Goal: Task Accomplishment & Management: Manage account settings

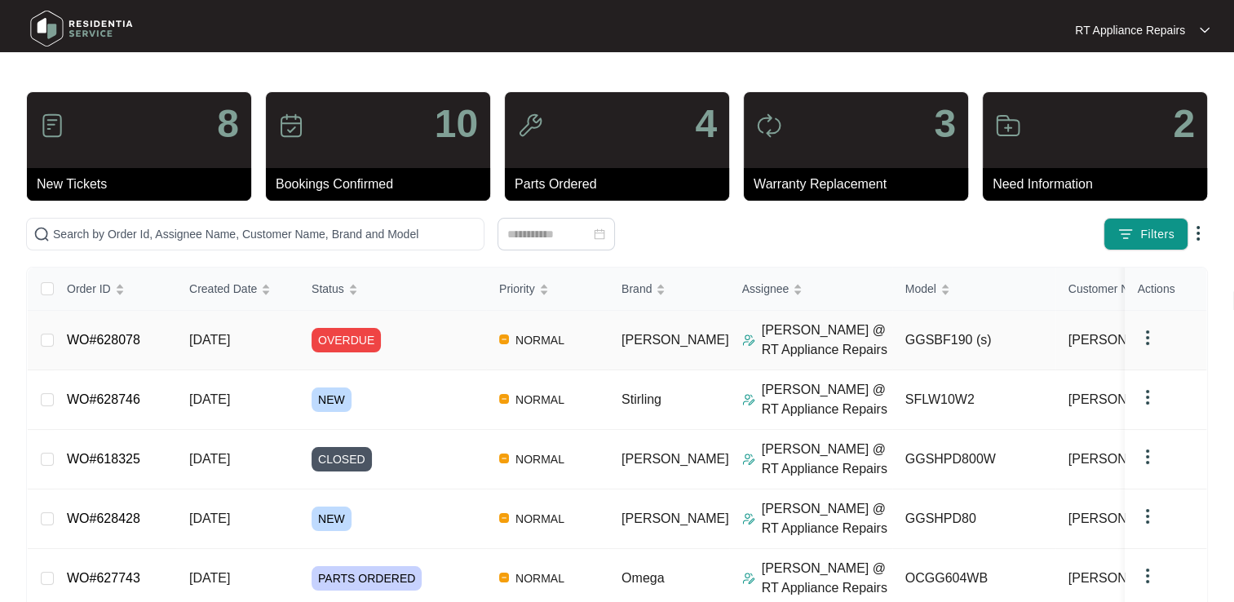
click at [116, 340] on link "WO#628078" at bounding box center [103, 340] width 73 height 14
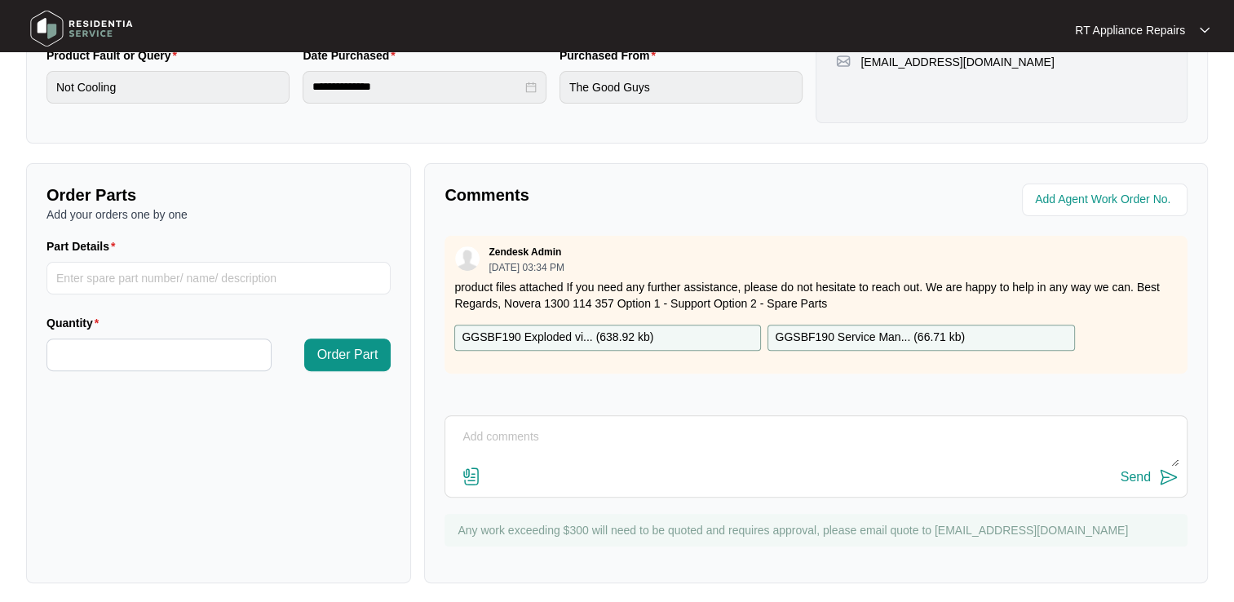
scroll to position [477, 0]
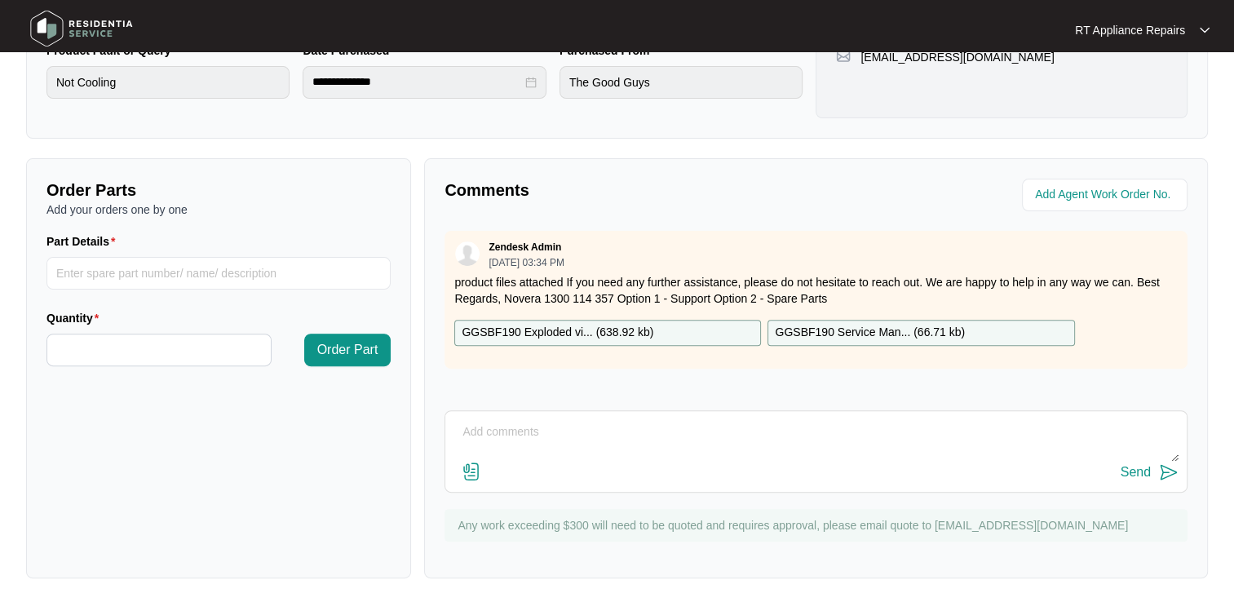
click at [536, 422] on textarea at bounding box center [815, 440] width 725 height 42
type textarea "booked in for 19/8"
click at [1171, 474] on img at bounding box center [1169, 472] width 20 height 20
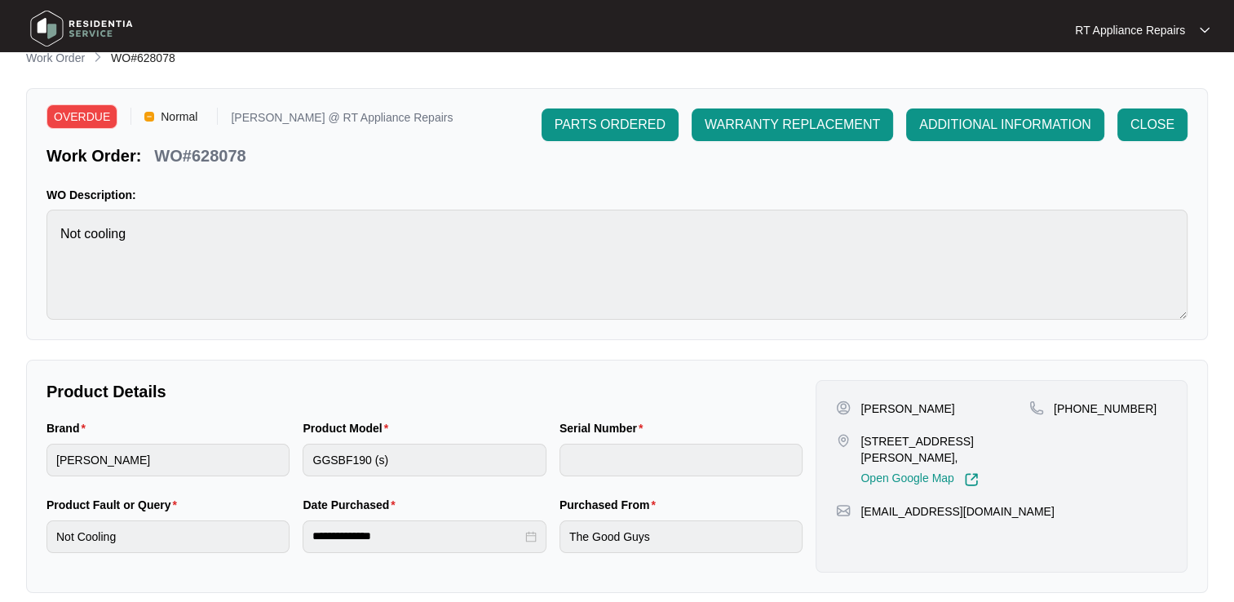
scroll to position [0, 0]
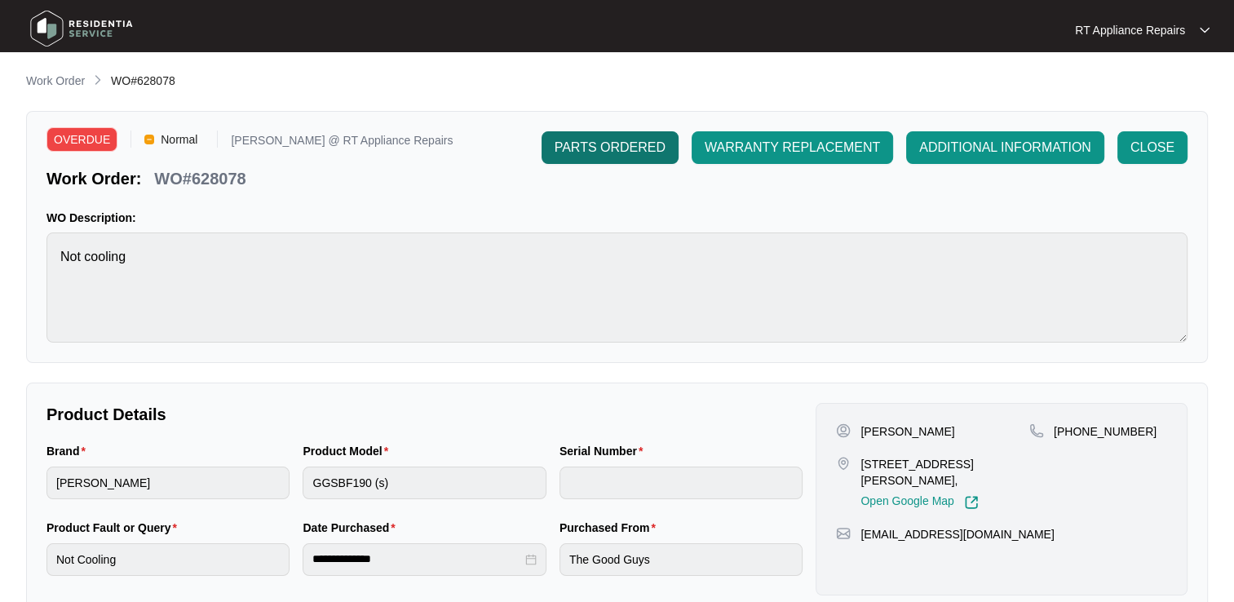
click at [629, 152] on span "PARTS ORDERED" at bounding box center [609, 148] width 111 height 20
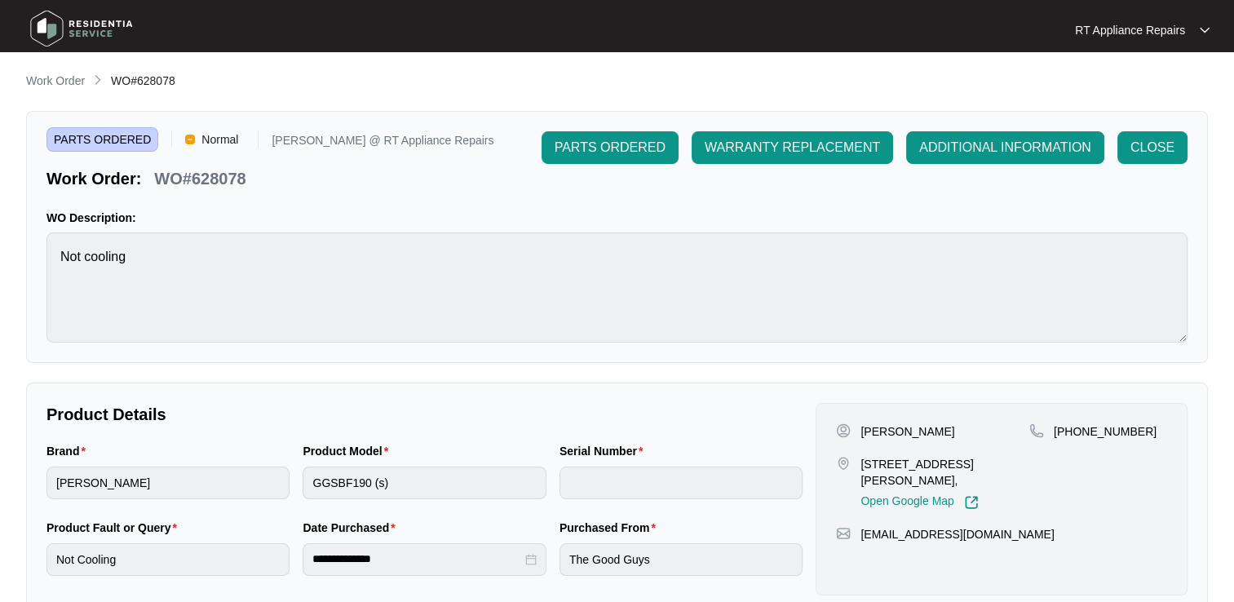
click at [1176, 28] on p "RT Appliance Repairs" at bounding box center [1130, 30] width 110 height 16
click at [1135, 82] on p "Log Out" at bounding box center [1155, 86] width 82 height 16
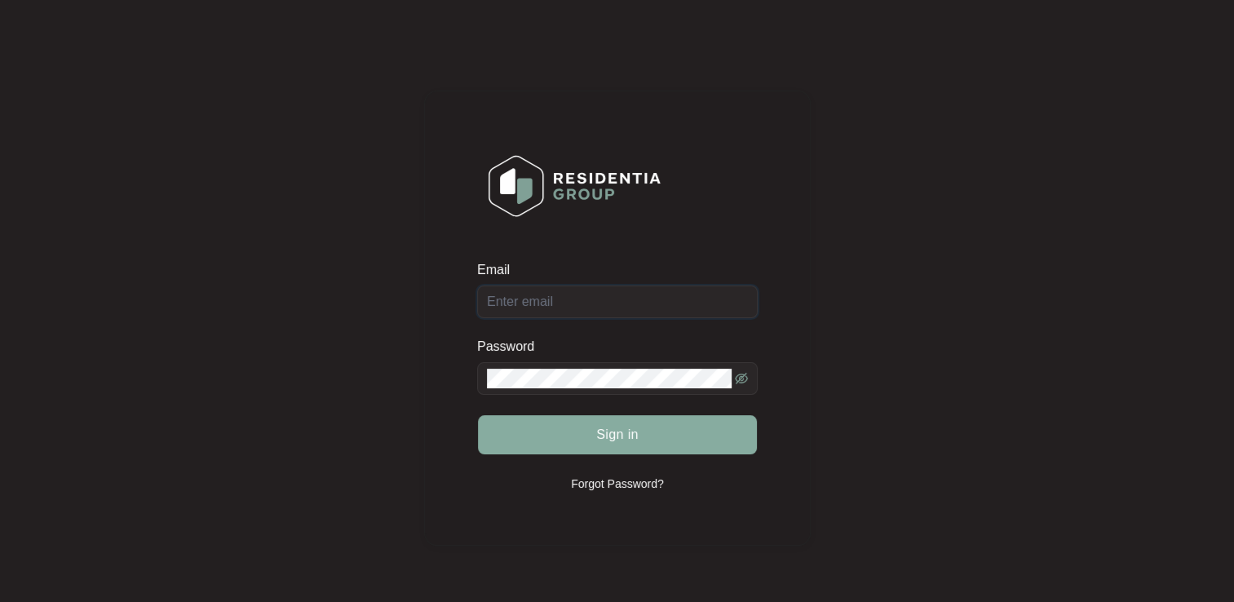
type input "[EMAIL_ADDRESS][DOMAIN_NAME]"
click at [566, 440] on button "Sign in" at bounding box center [617, 434] width 279 height 39
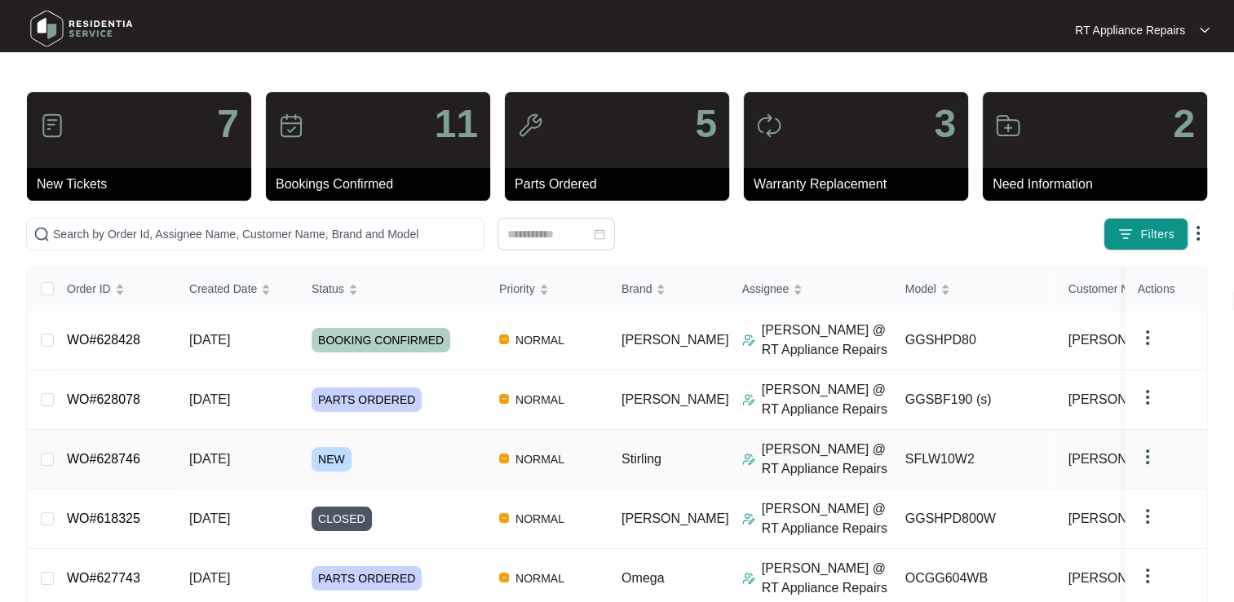
click at [114, 457] on link "WO#628746" at bounding box center [103, 459] width 73 height 14
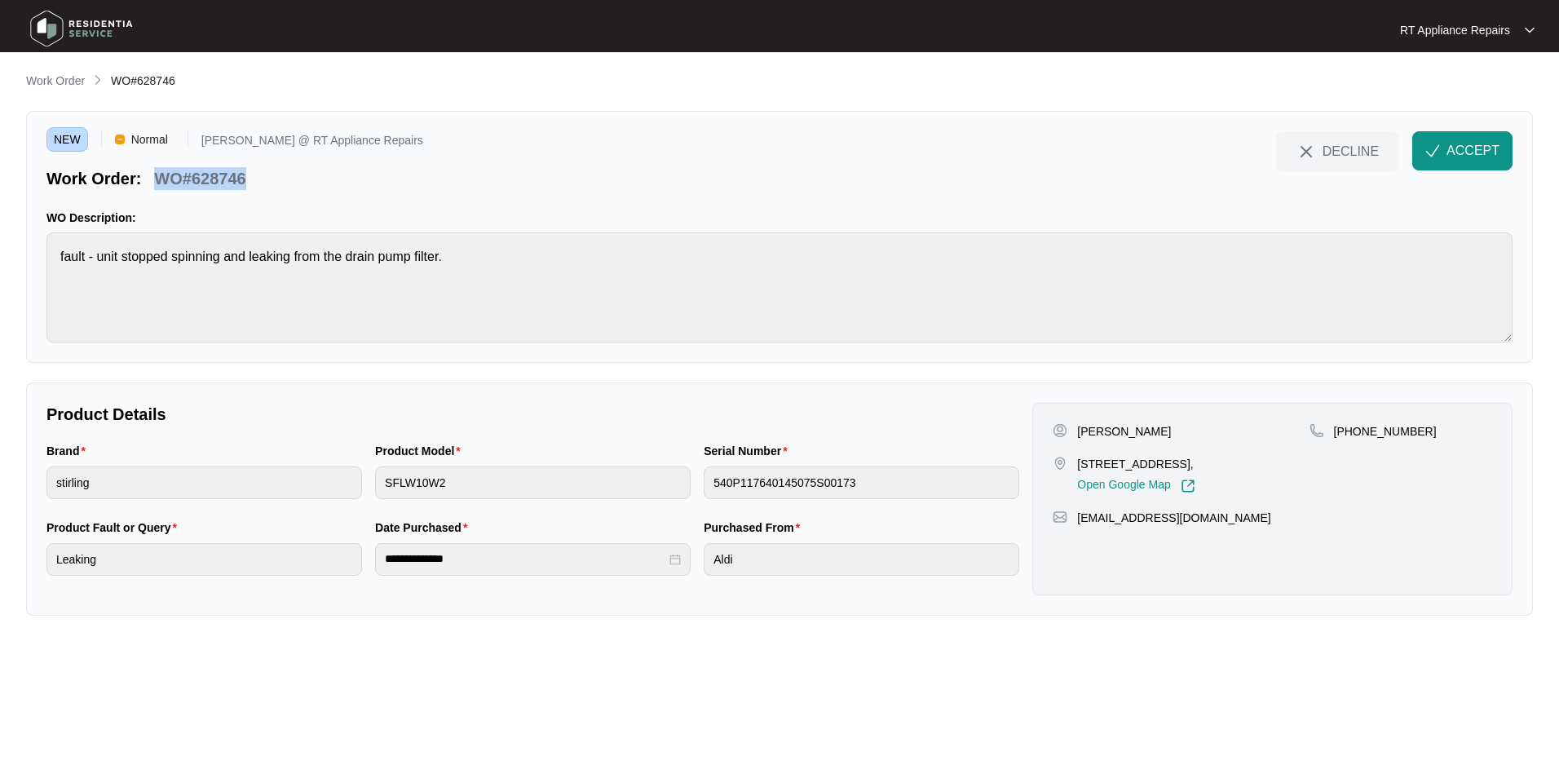
drag, startPoint x: 157, startPoint y: 179, endPoint x: 250, endPoint y: 181, distance: 93.8
click at [250, 181] on div "WO#628746" at bounding box center [200, 175] width 104 height 29
copy p "WO#628746"
click at [448, 199] on div "NEW Normal [PERSON_NAME] @ RT Appliance Repairs Work Order: WO#628746 DECLINE A…" at bounding box center [779, 237] width 1507 height 252
click at [1233, 153] on span "ACCEPT" at bounding box center [1473, 151] width 53 height 20
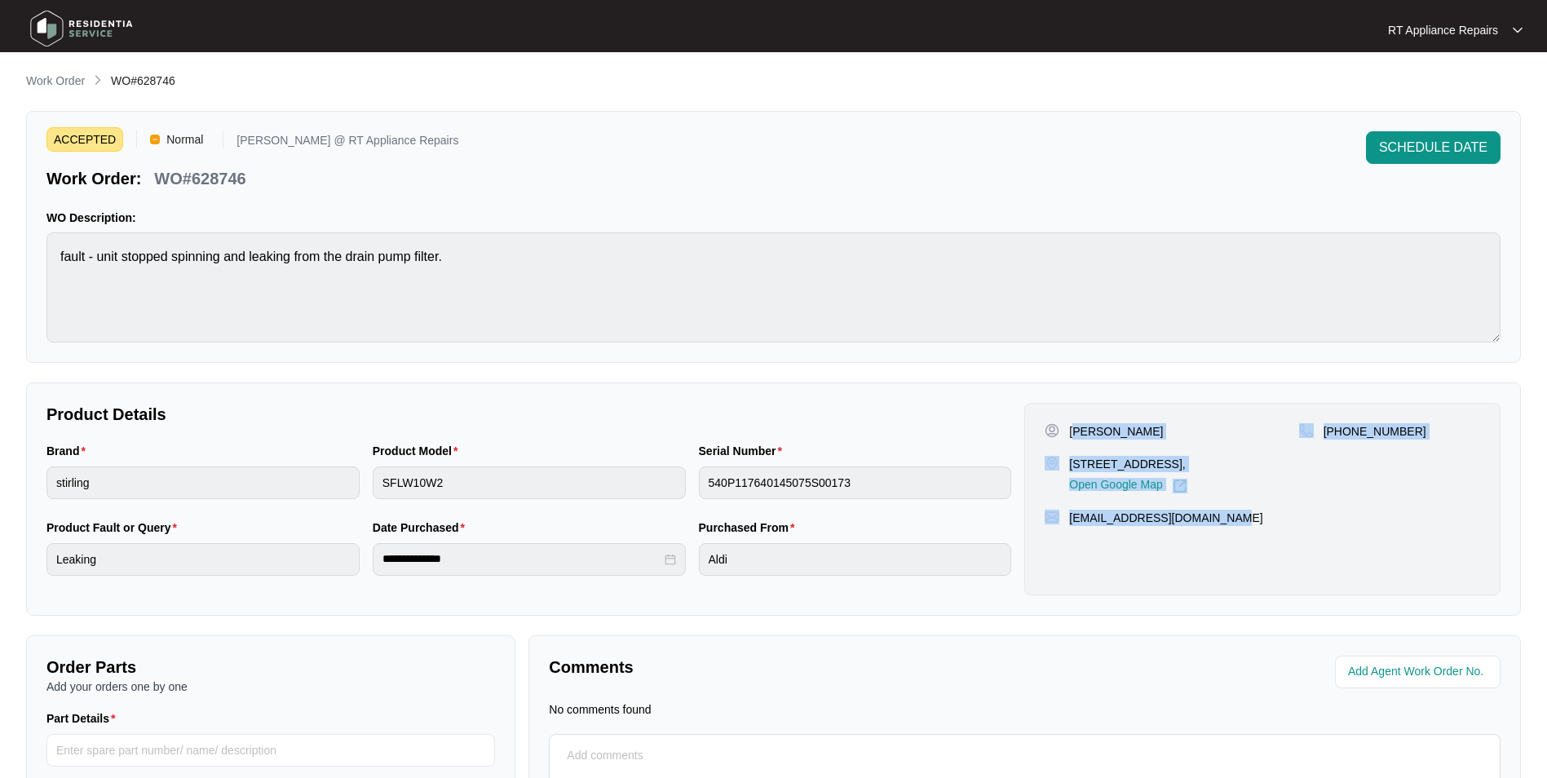
drag, startPoint x: 1074, startPoint y: 426, endPoint x: 1180, endPoint y: 510, distance: 135.2
click at [1215, 506] on div "[PERSON_NAME] [STREET_ADDRESS][PERSON_NAME], Open Google Map [PHONE_NUMBER] [EM…" at bounding box center [1262, 499] width 476 height 192
copy div "[PERSON_NAME] [STREET_ADDRESS][PERSON_NAME], Open Google Map [PHONE_NUMBER] [EM…"
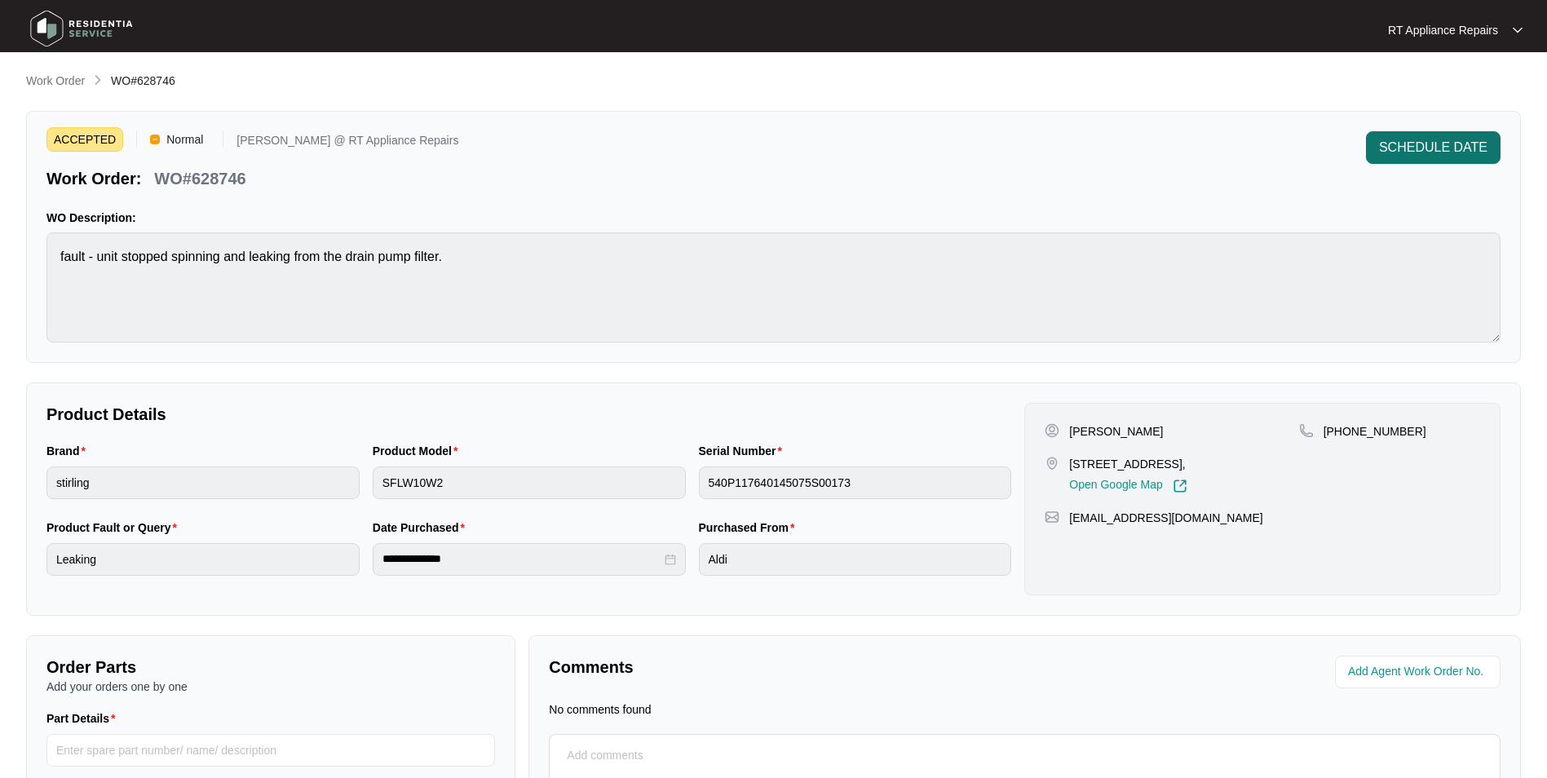
click at [1233, 135] on button "SCHEDULE DATE" at bounding box center [1433, 147] width 135 height 33
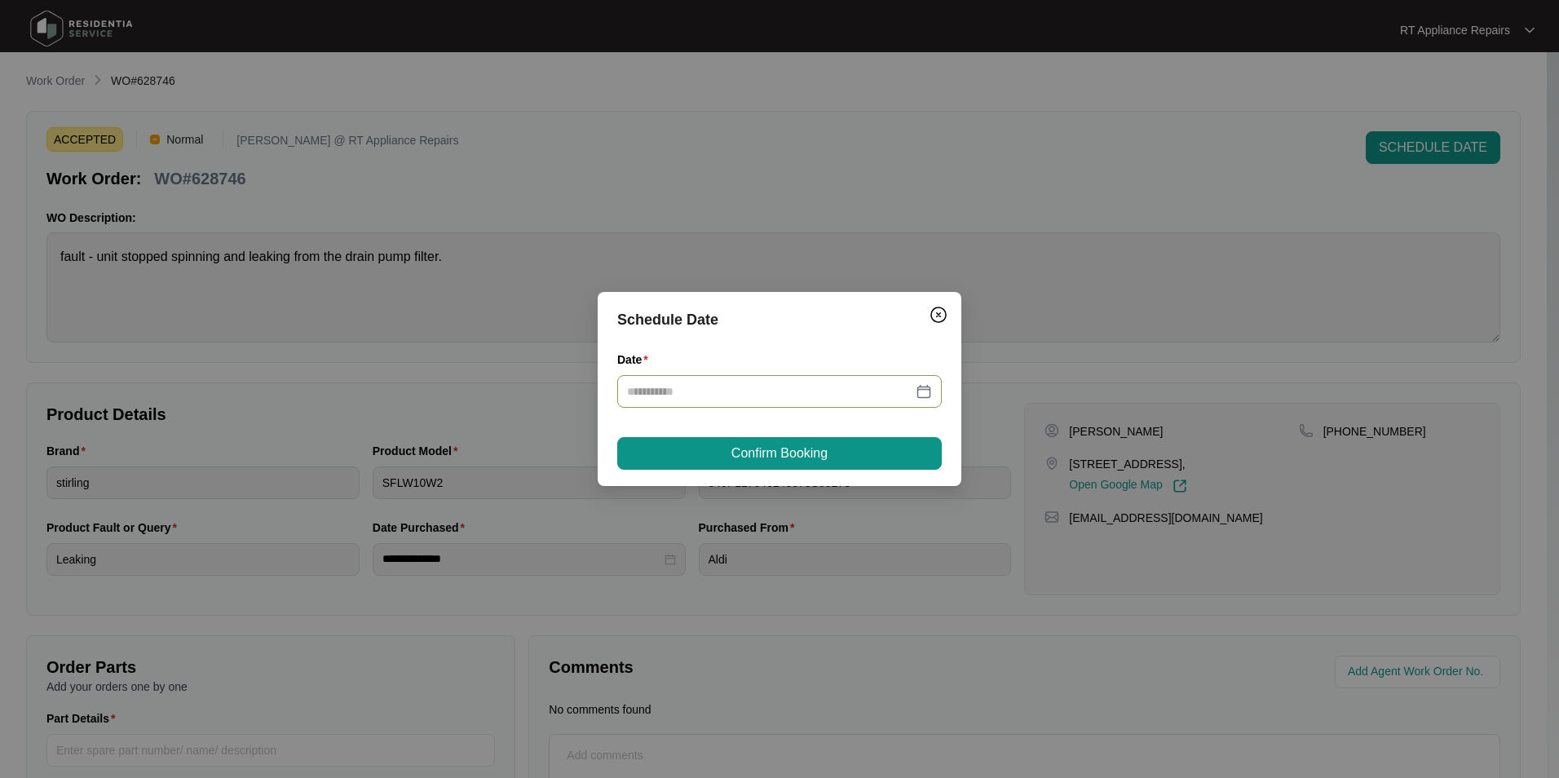
click at [653, 402] on div at bounding box center [779, 391] width 325 height 33
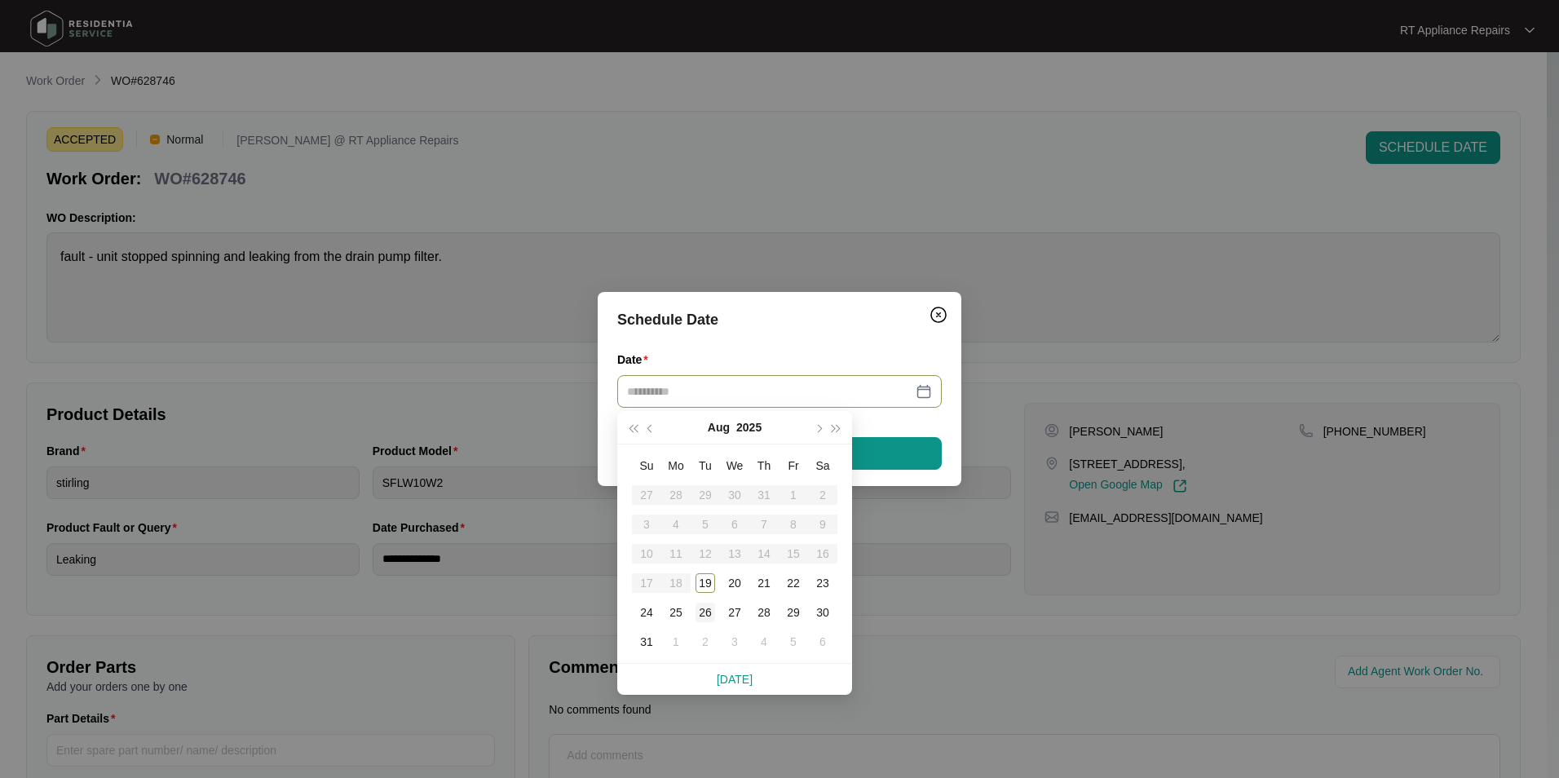
click at [708, 601] on div "26" at bounding box center [706, 613] width 20 height 20
type input "**********"
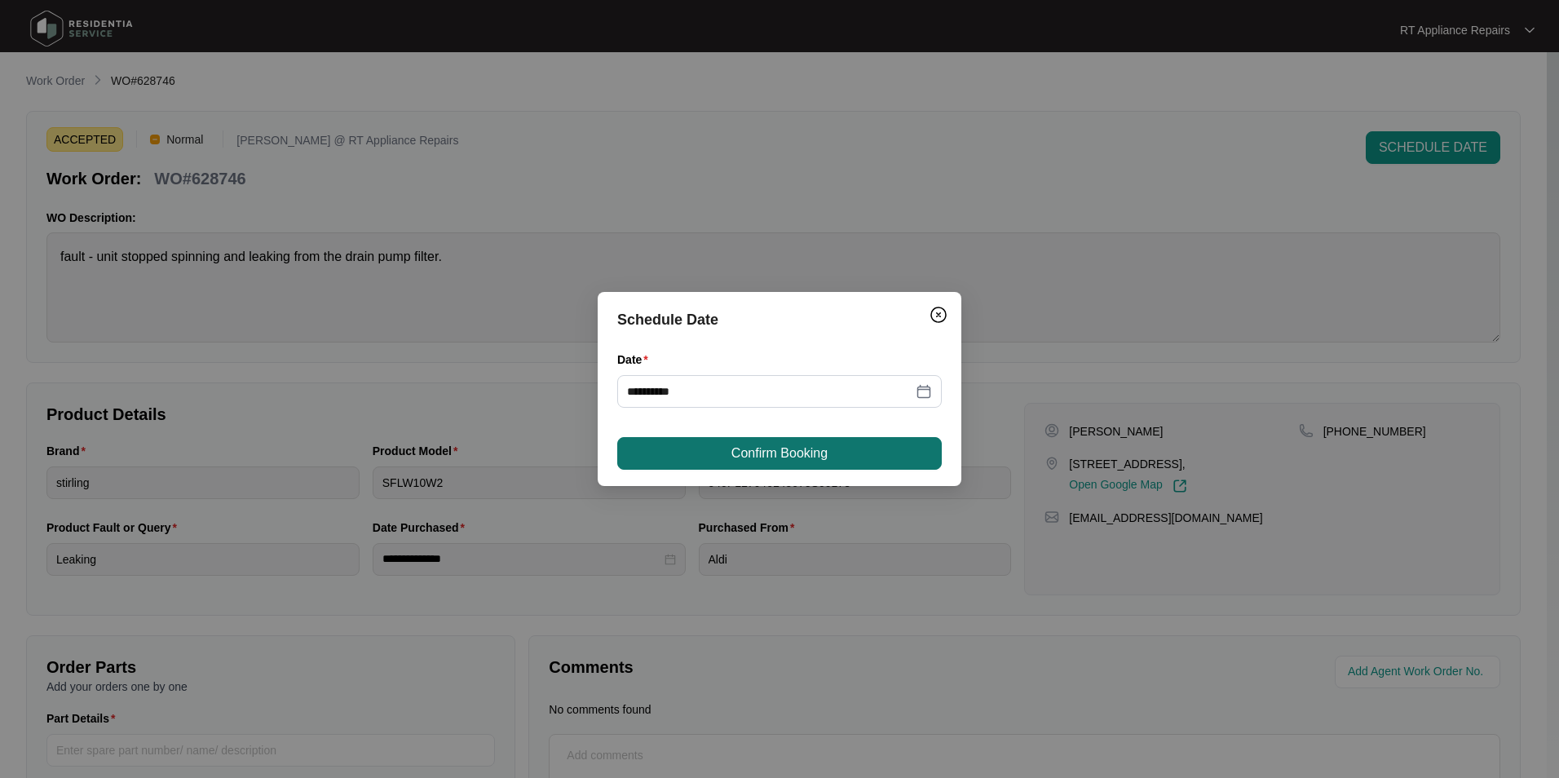
click at [816, 450] on span "Confirm Booking" at bounding box center [779, 454] width 96 height 20
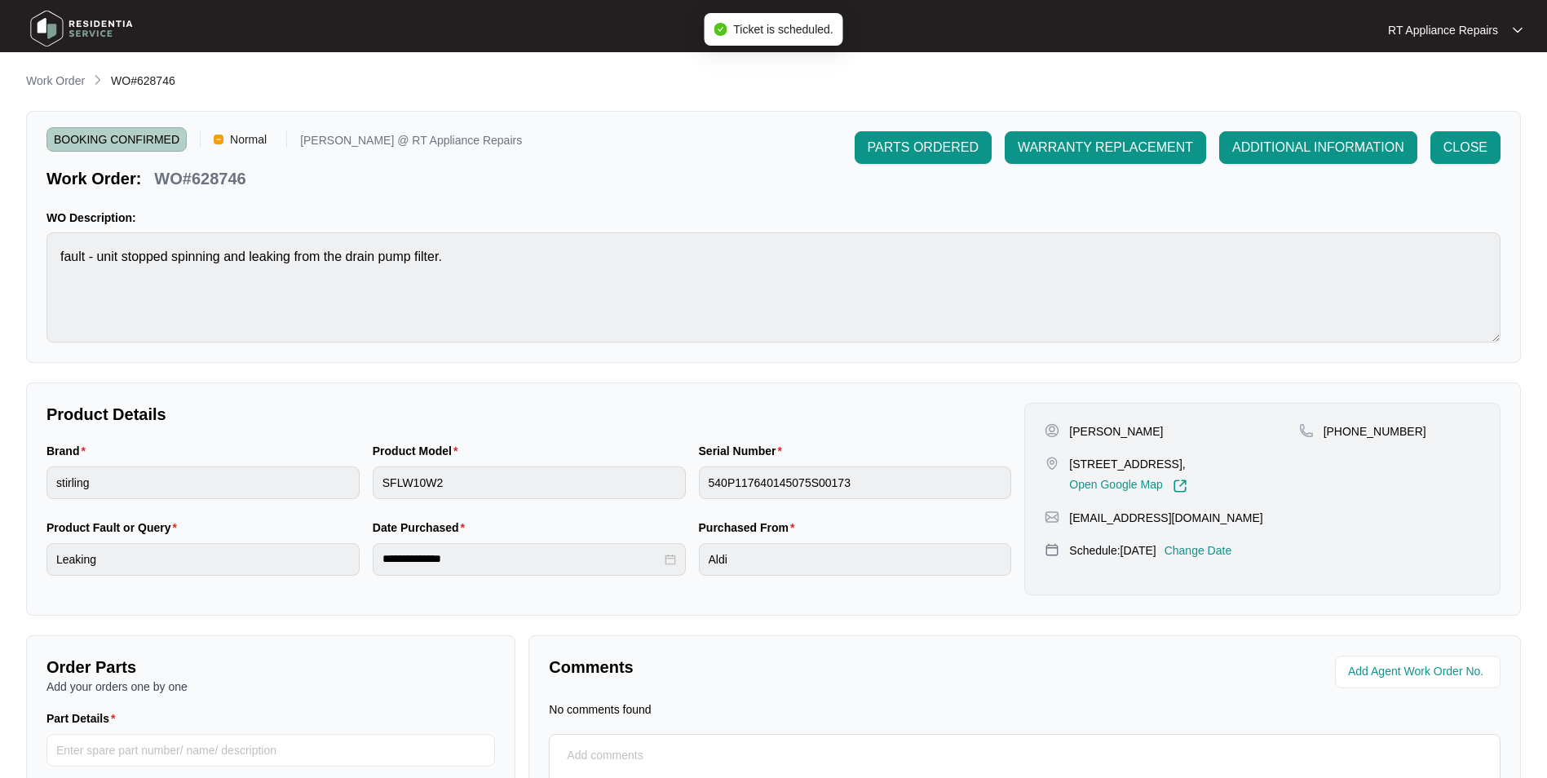
click at [1233, 32] on p "RT Appliance Repairs" at bounding box center [1443, 30] width 110 height 16
click at [1233, 88] on p "Log Out" at bounding box center [1468, 86] width 82 height 16
